Goal: Task Accomplishment & Management: Manage account settings

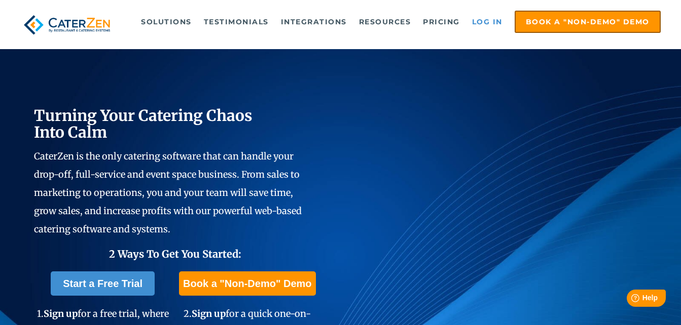
click at [484, 22] on link "Log in" at bounding box center [487, 22] width 41 height 20
click at [481, 24] on link "Log in" at bounding box center [487, 22] width 41 height 20
